Goal: Information Seeking & Learning: Learn about a topic

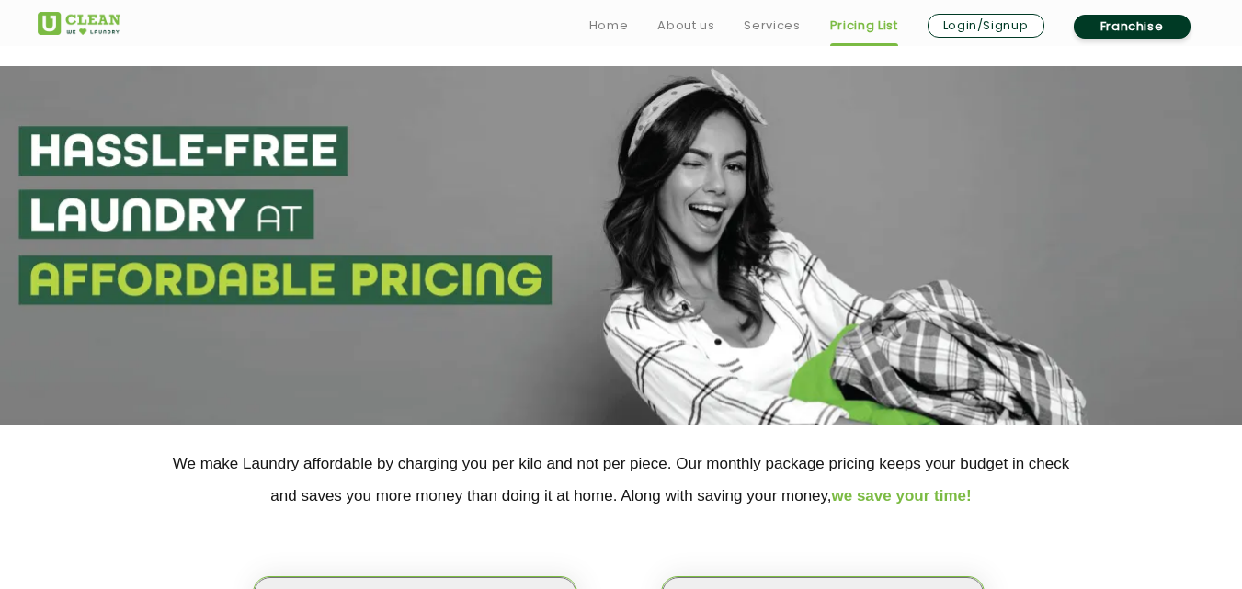
scroll to position [184, 0]
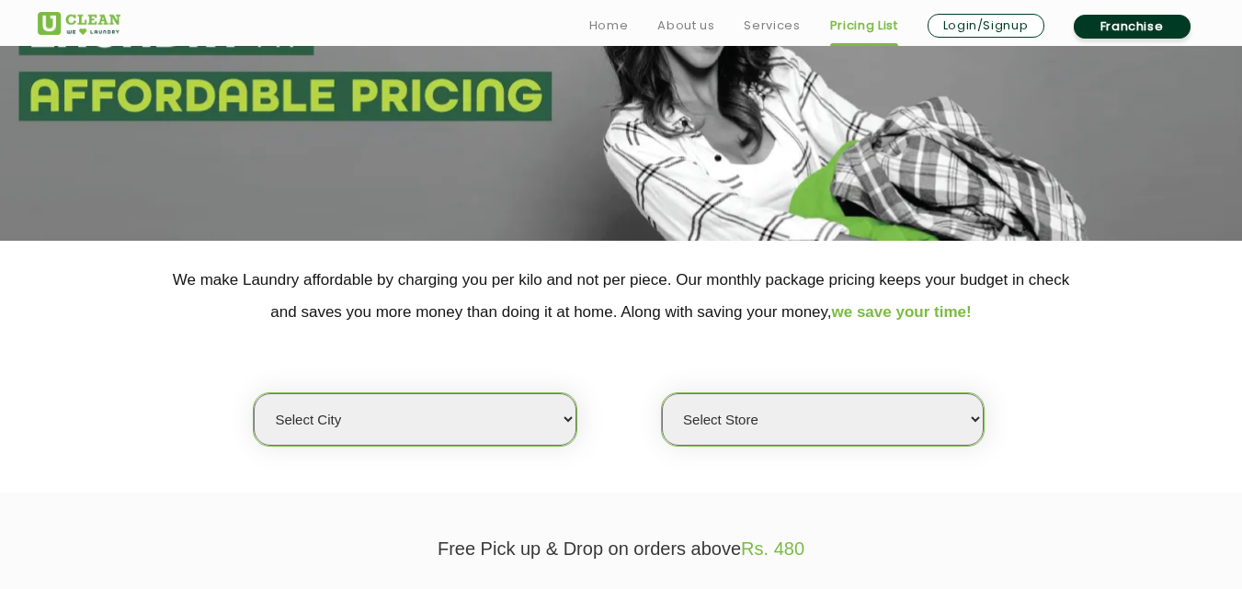
click at [371, 432] on select "Select city" at bounding box center [415, 419] width 322 height 52
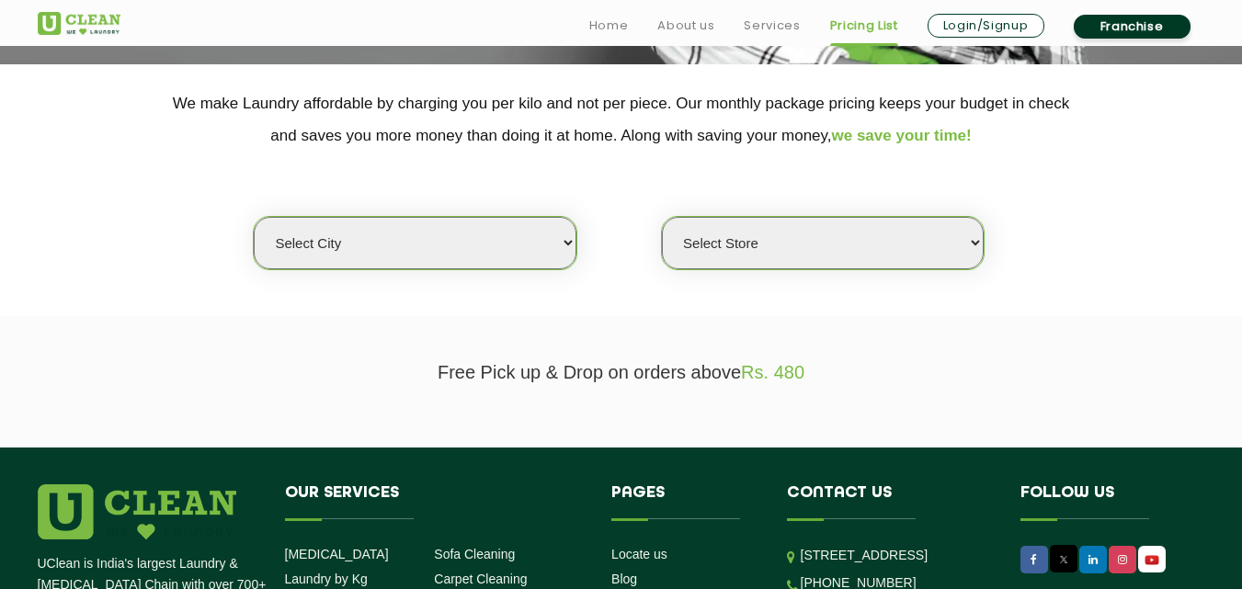
scroll to position [368, 0]
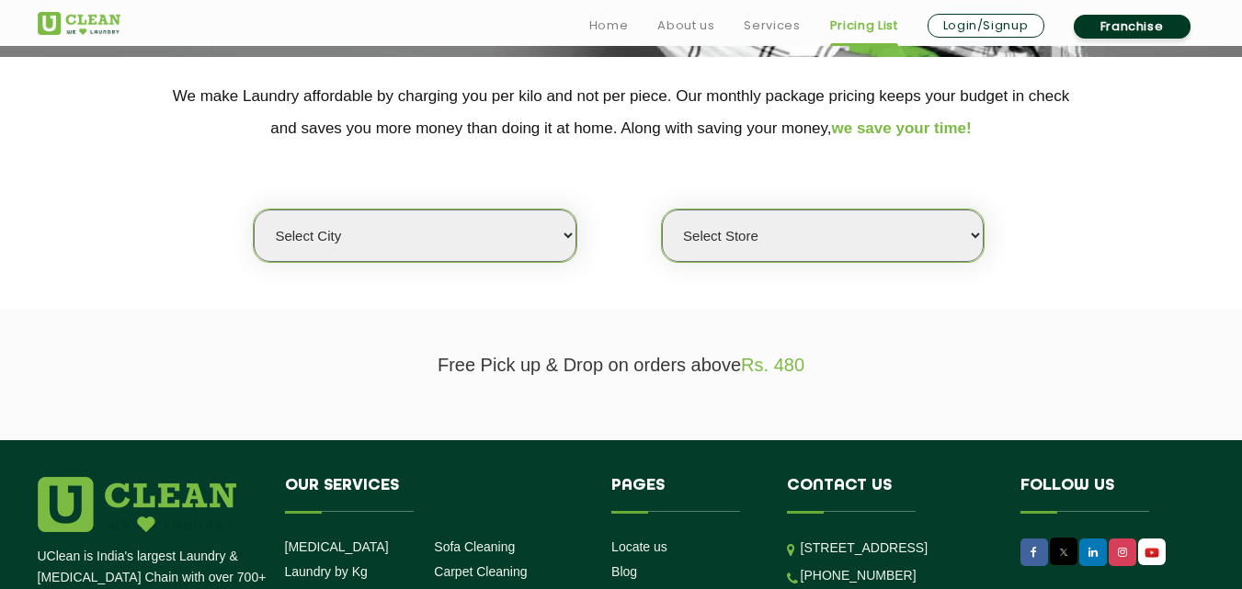
click at [328, 245] on select "Select city [GEOGRAPHIC_DATA] [GEOGRAPHIC_DATA] [GEOGRAPHIC_DATA] [GEOGRAPHIC_D…" at bounding box center [415, 236] width 322 height 52
select select "1"
click at [254, 210] on select "Select city [GEOGRAPHIC_DATA] [GEOGRAPHIC_DATA] [GEOGRAPHIC_DATA] [GEOGRAPHIC_D…" at bounding box center [415, 236] width 322 height 52
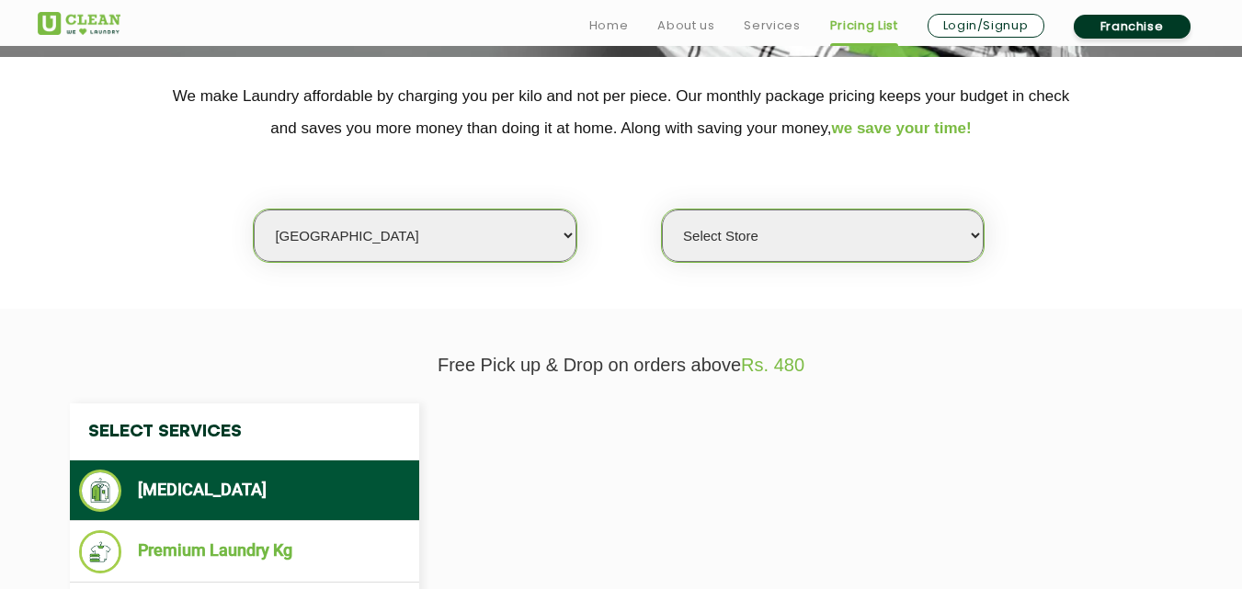
select select "0"
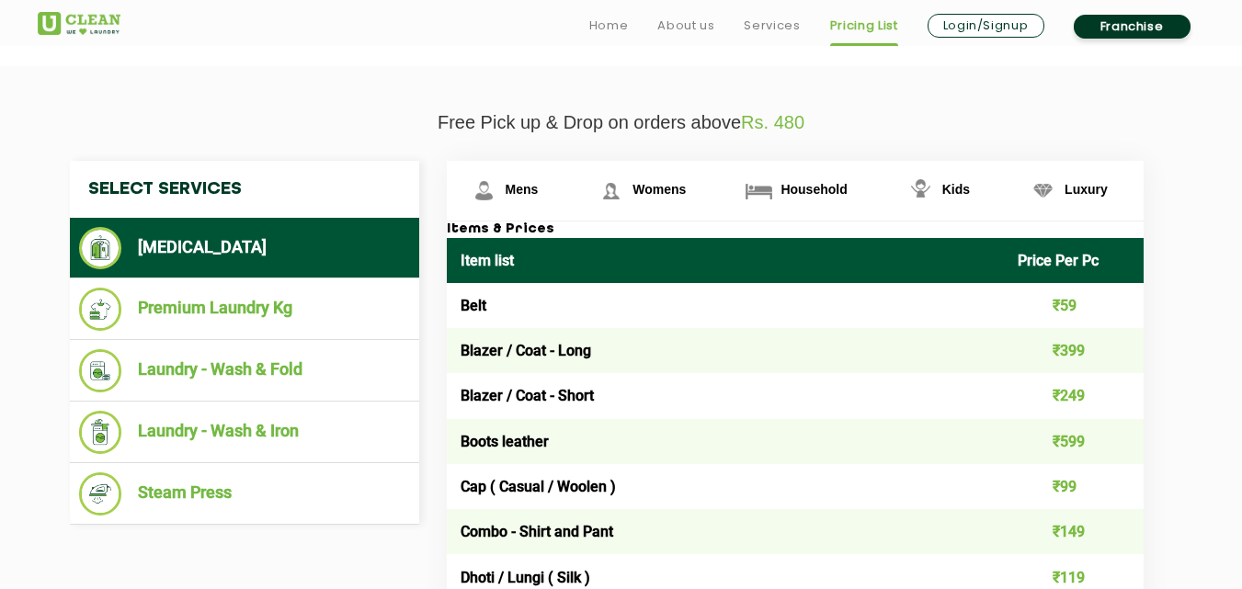
scroll to position [644, 0]
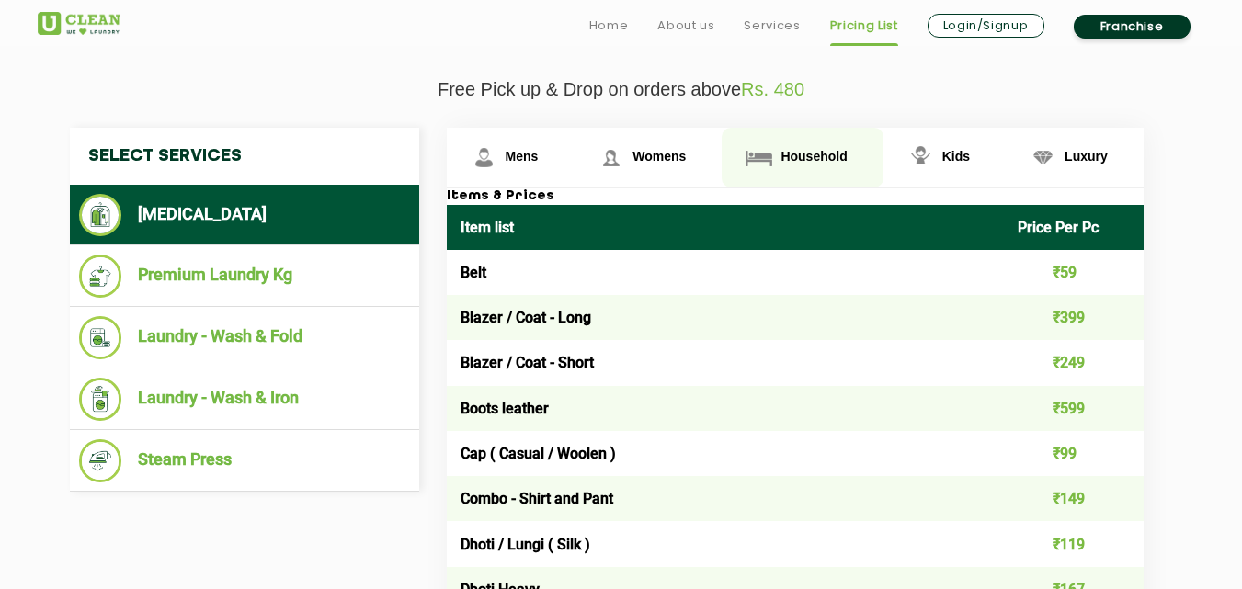
click at [797, 156] on span "Household" at bounding box center [814, 156] width 66 height 15
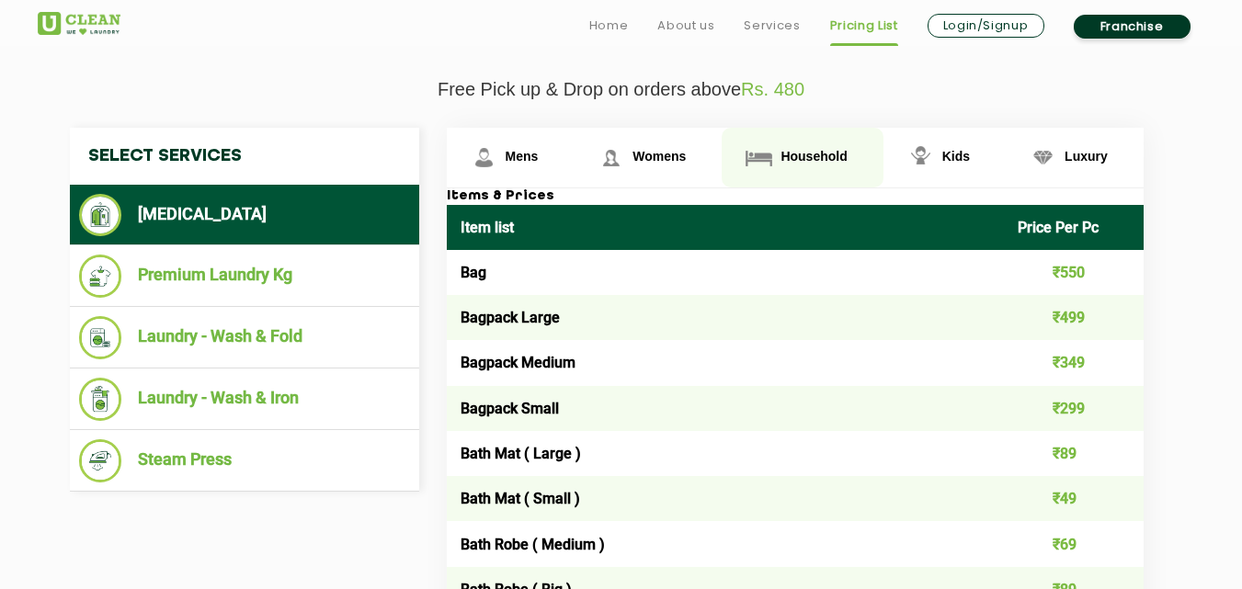
click at [807, 155] on span "Household" at bounding box center [814, 156] width 66 height 15
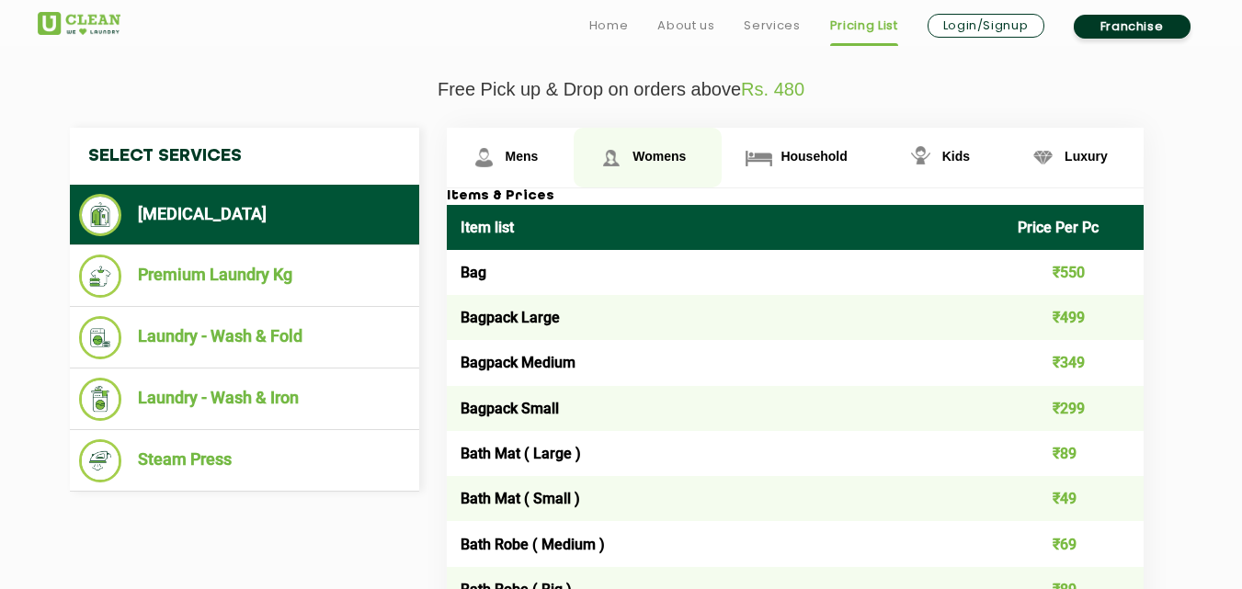
click at [683, 156] on span "Womens" at bounding box center [658, 156] width 53 height 15
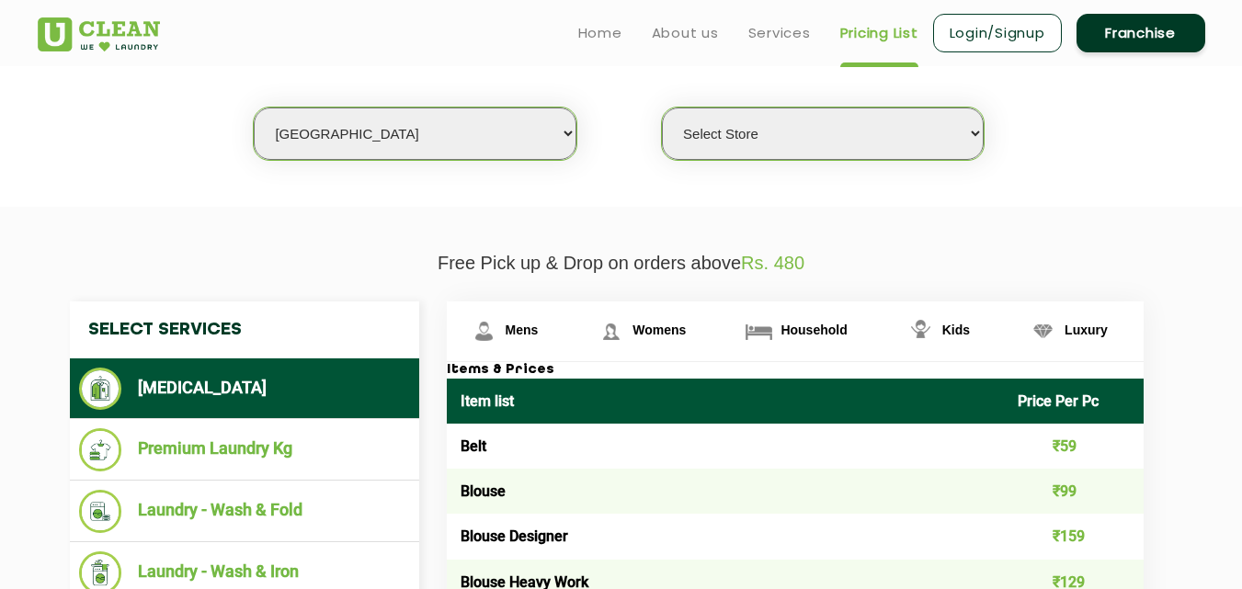
scroll to position [460, 0]
